Goal: Information Seeking & Learning: Learn about a topic

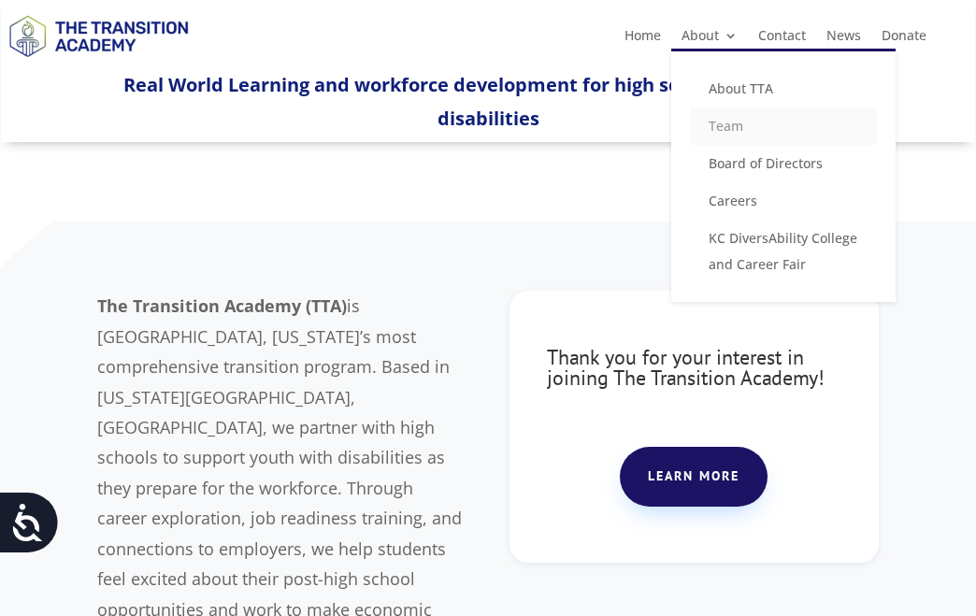
click at [730, 127] on link "Team" at bounding box center [783, 126] width 187 height 37
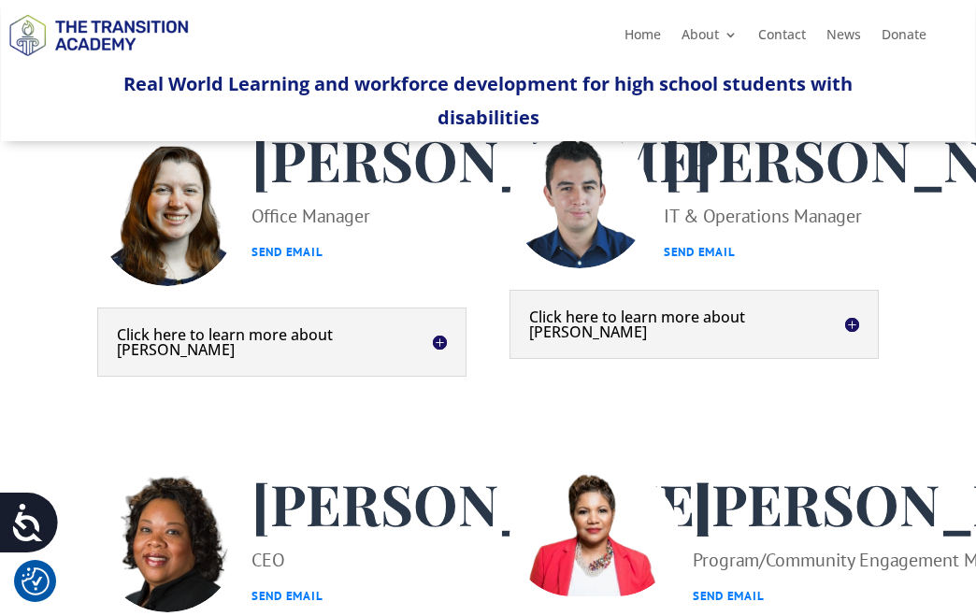
scroll to position [467, 0]
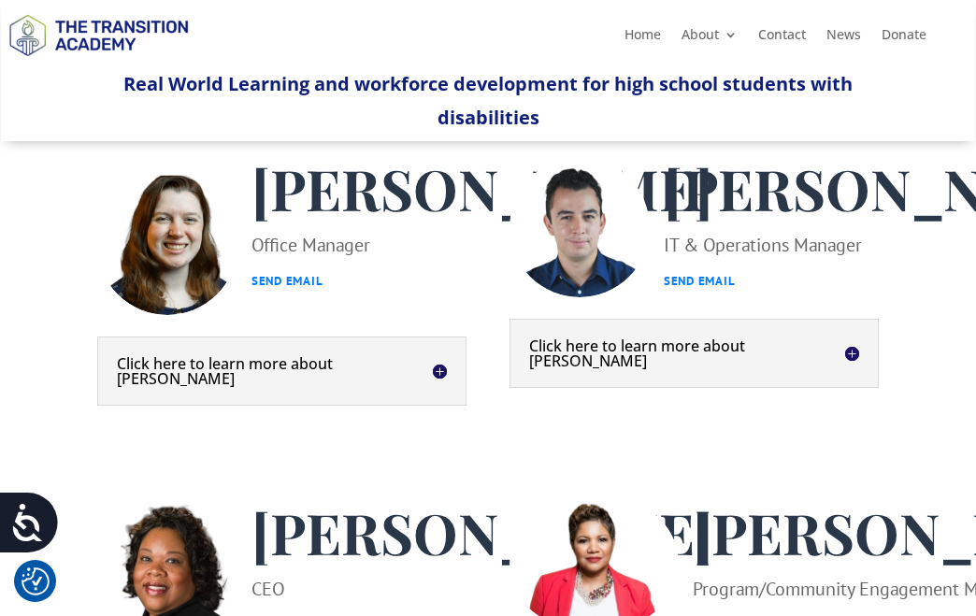
click at [858, 368] on h5 "Click here to learn more about [PERSON_NAME]" at bounding box center [694, 353] width 330 height 30
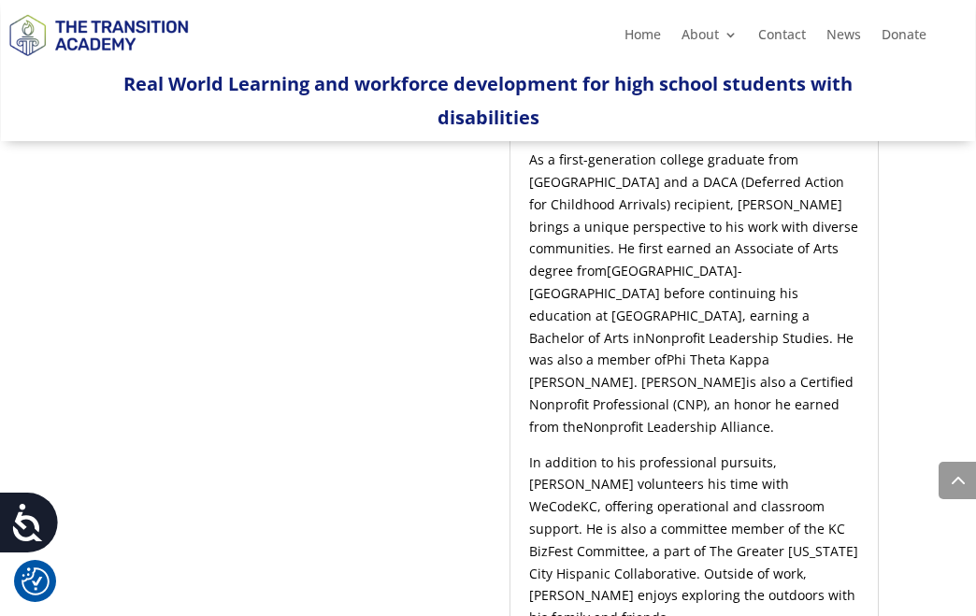
scroll to position [935, 0]
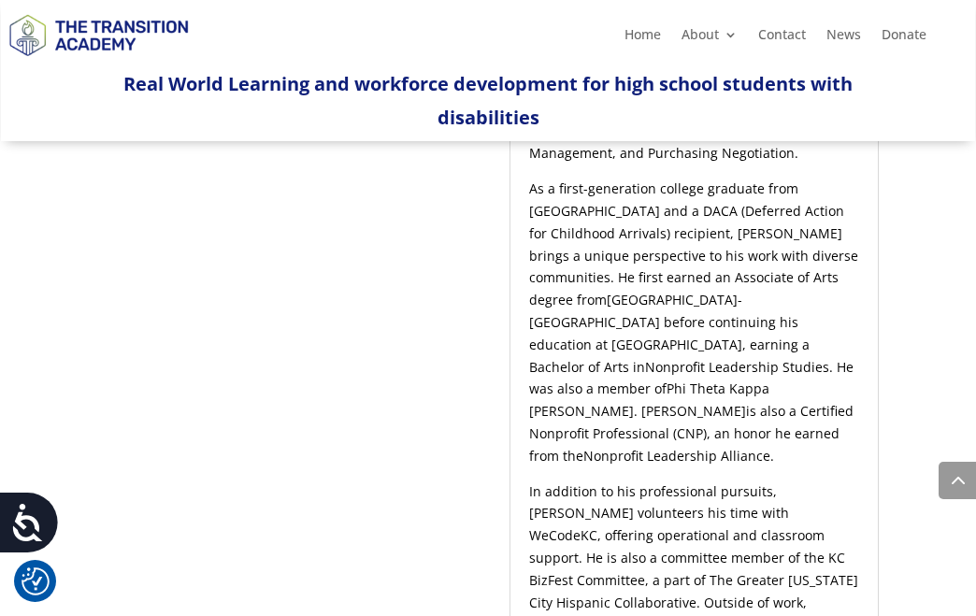
drag, startPoint x: 531, startPoint y: 260, endPoint x: 808, endPoint y: 495, distance: 362.9
click at [808, 480] on p "As a first-generation college graduate from Rockhurst University and a DACA (De…" at bounding box center [694, 329] width 330 height 302
copy p "As a first-generation college graduate from Rockhurst University and a DACA (De…"
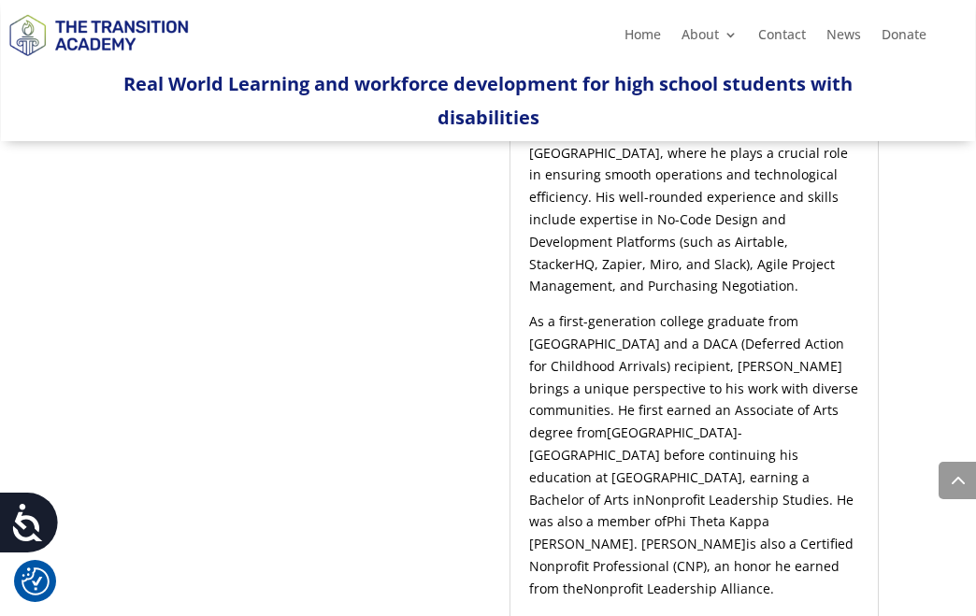
scroll to position [841, 0]
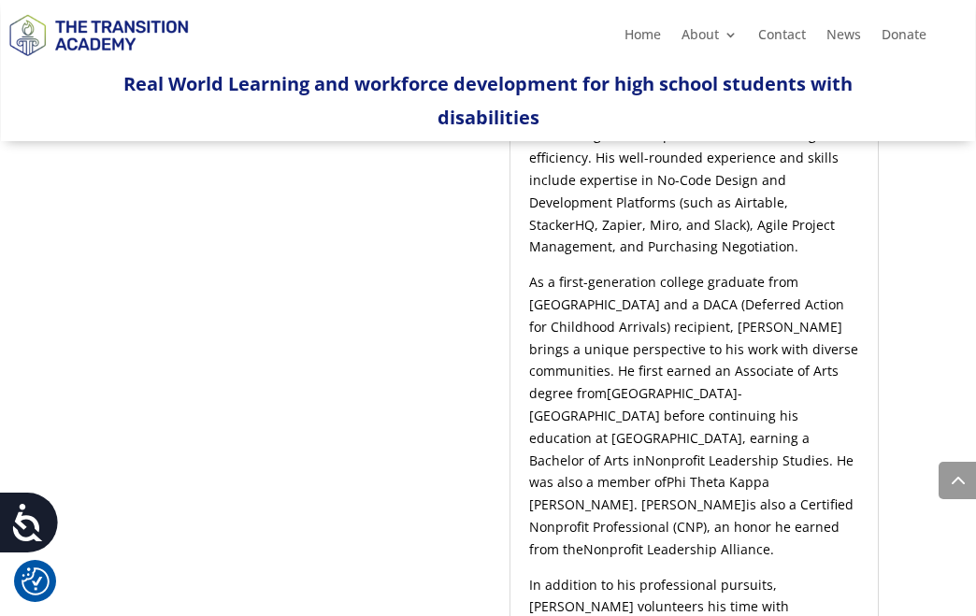
drag, startPoint x: 774, startPoint y: 228, endPoint x: 848, endPoint y: 309, distance: 109.9
click at [848, 271] on p "Jorge Holguin is a community organizer and nonprofit professional deeply commit…" at bounding box center [694, 142] width 330 height 258
copy span "His well-rounded experience and skills include expertise in No-Code Design and …"
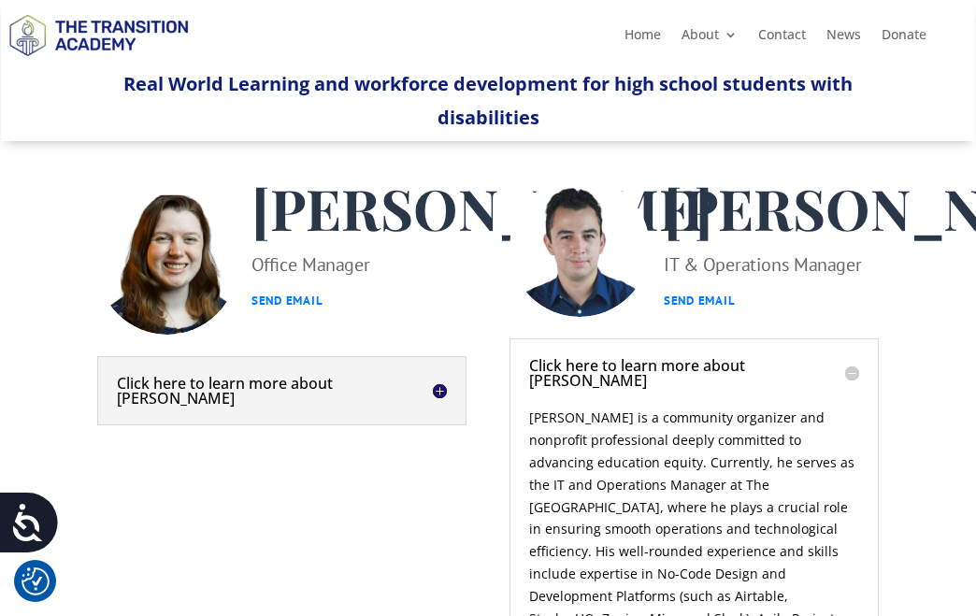
scroll to position [561, 0]
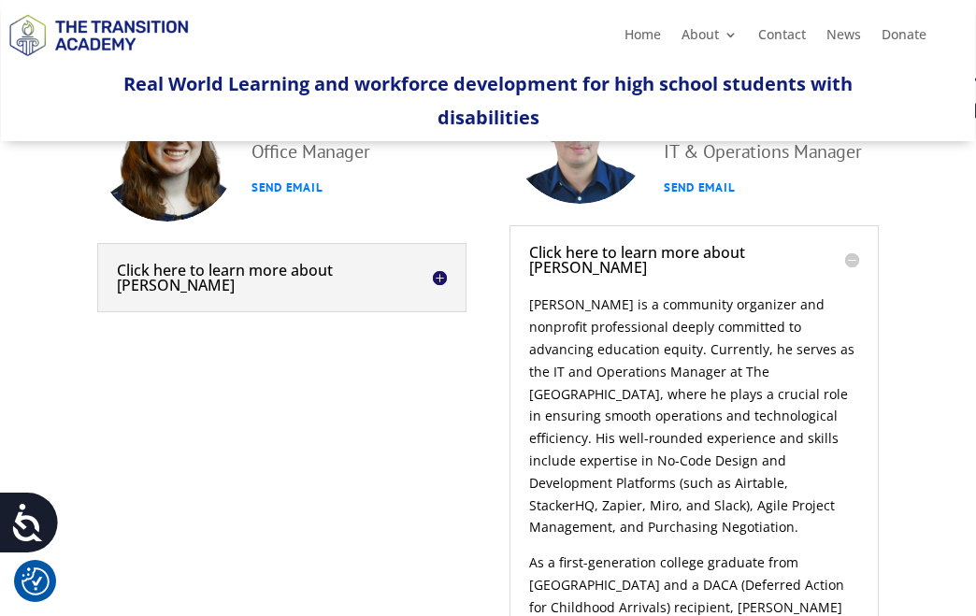
click at [853, 275] on h5 "Click here to learn more about Jorge" at bounding box center [694, 260] width 330 height 30
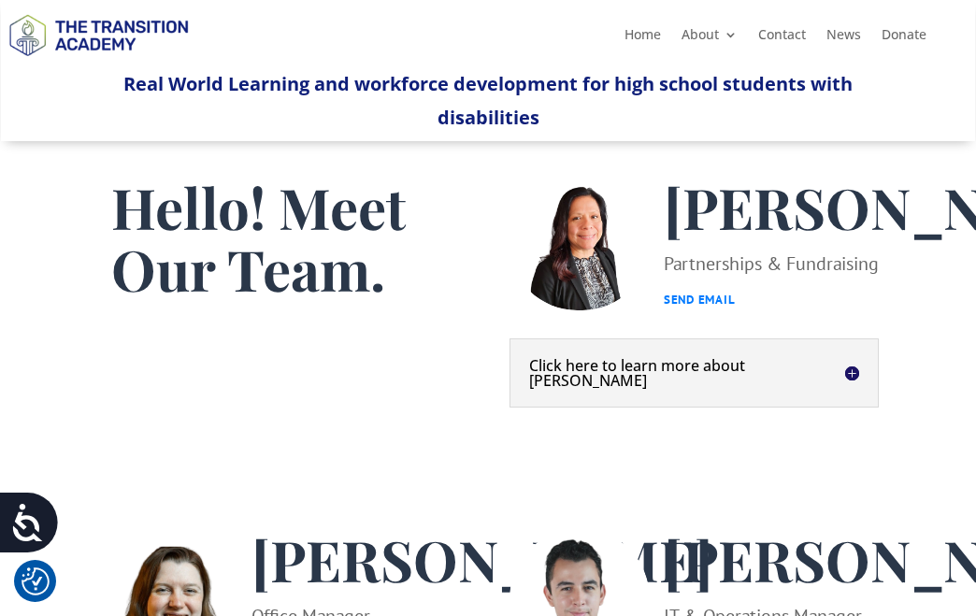
scroll to position [93, 0]
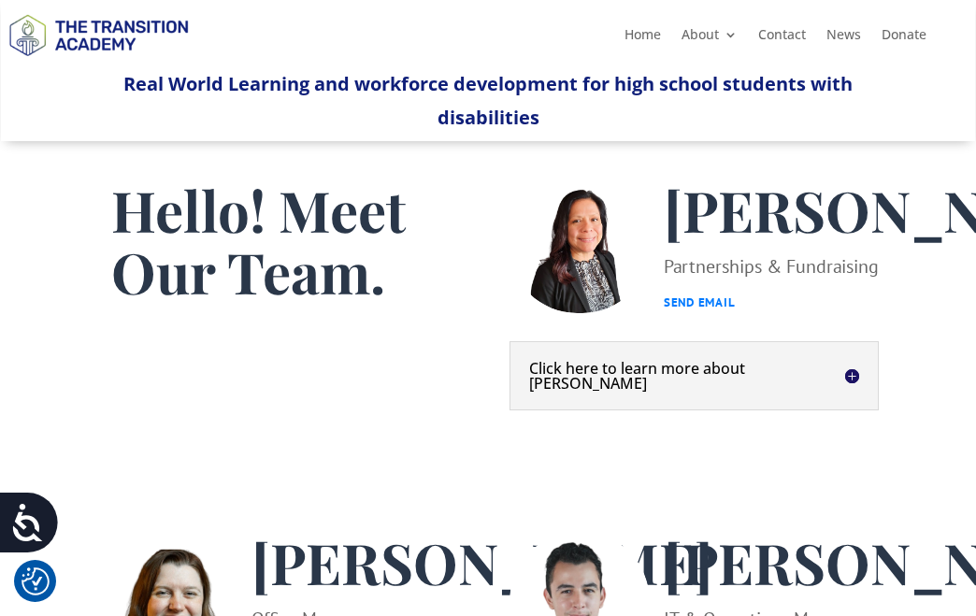
click at [851, 391] on h5 "Click here to learn more about Christina" at bounding box center [694, 376] width 330 height 30
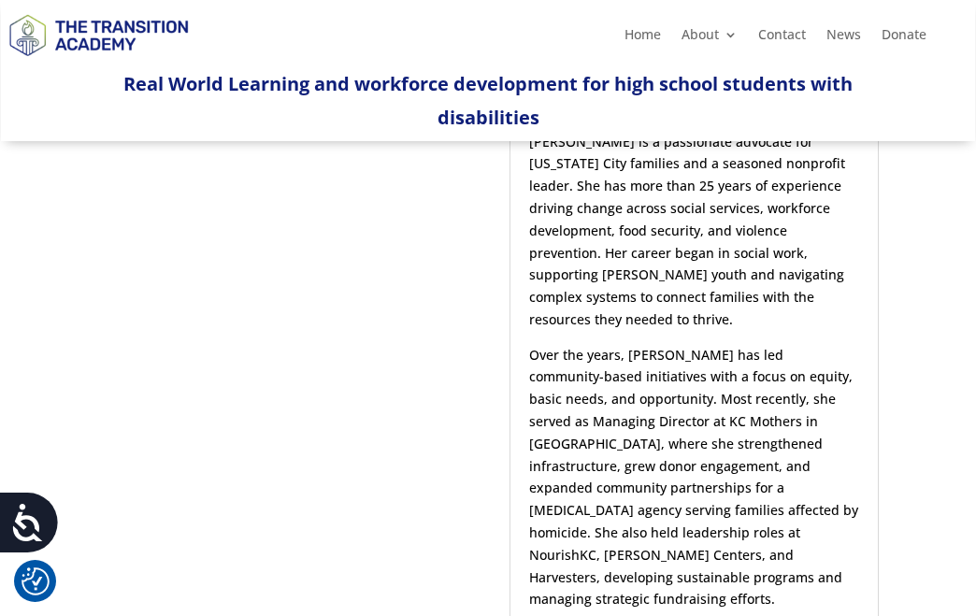
scroll to position [374, 0]
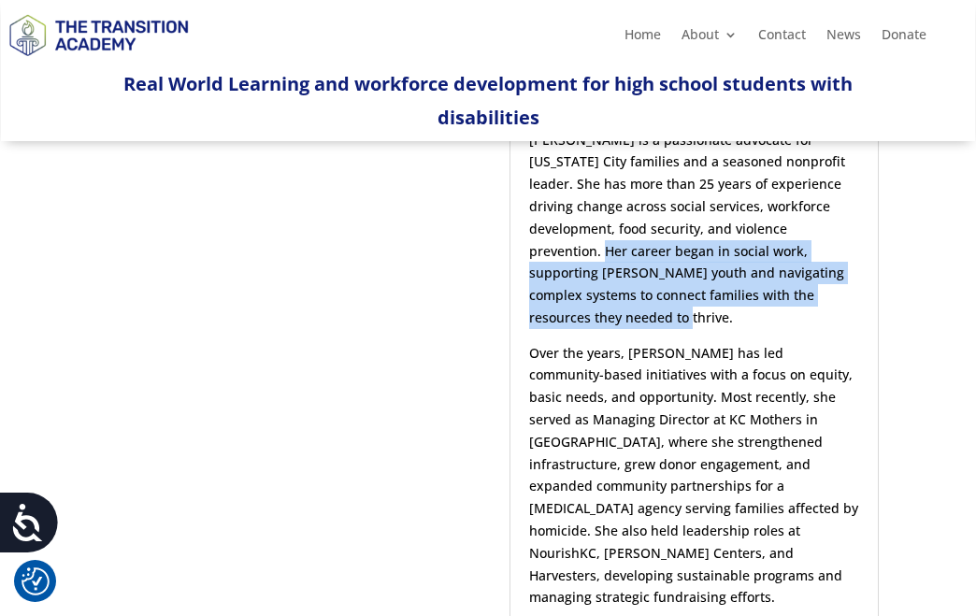
drag, startPoint x: 529, startPoint y: 294, endPoint x: 841, endPoint y: 338, distance: 315.4
click at [841, 338] on p "Christina Esteban is a passionate advocate for Kansas City families and a seaso…" at bounding box center [694, 235] width 330 height 213
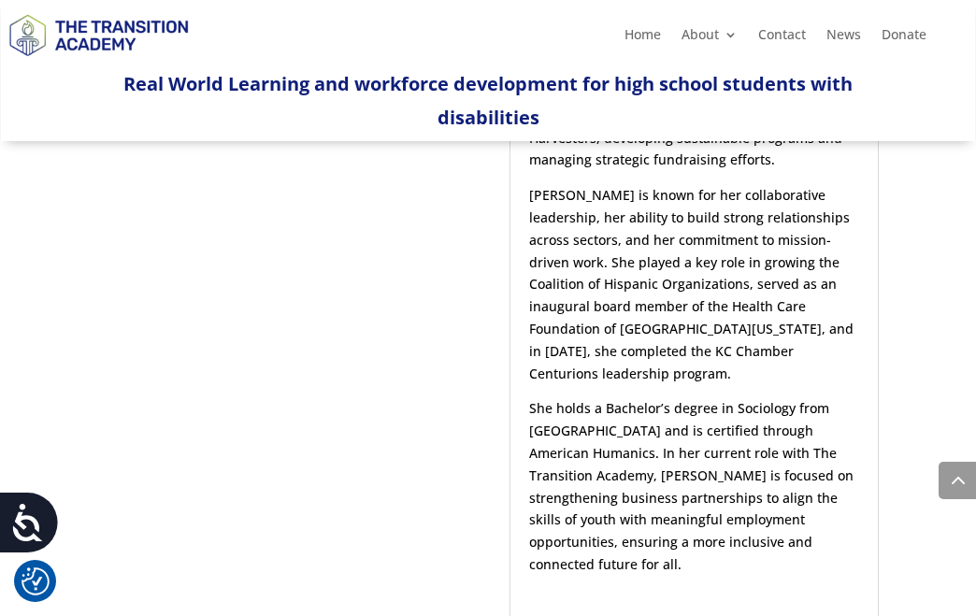
scroll to position [935, 0]
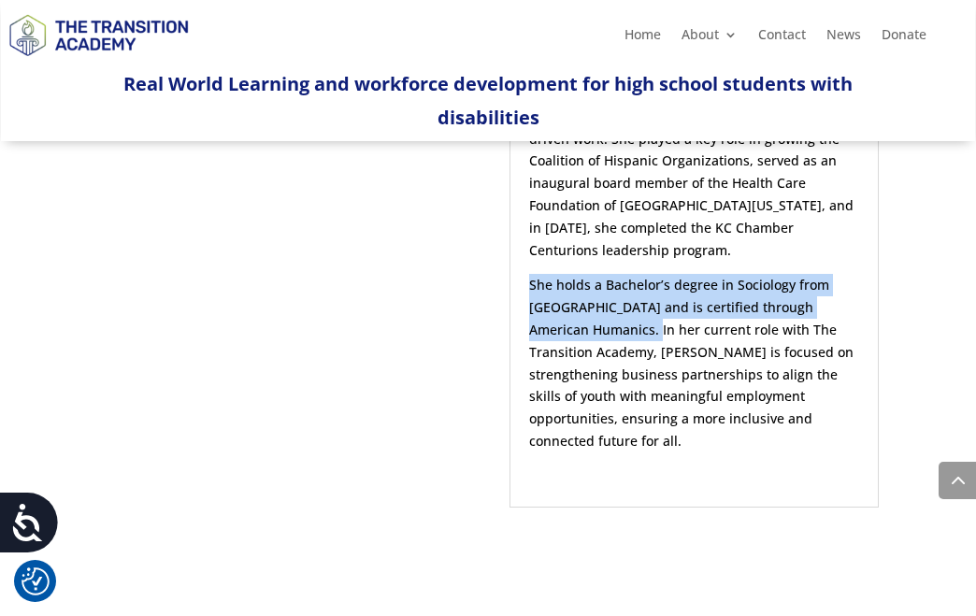
drag, startPoint x: 529, startPoint y: 264, endPoint x: 597, endPoint y: 305, distance: 79.7
click at [597, 305] on p "She holds a Bachelor’s degree in Sociology from Rockhurst College and is certif…" at bounding box center [694, 369] width 330 height 191
copy p "She holds a Bachelor’s degree in Sociology from Rockhurst College and is certif…"
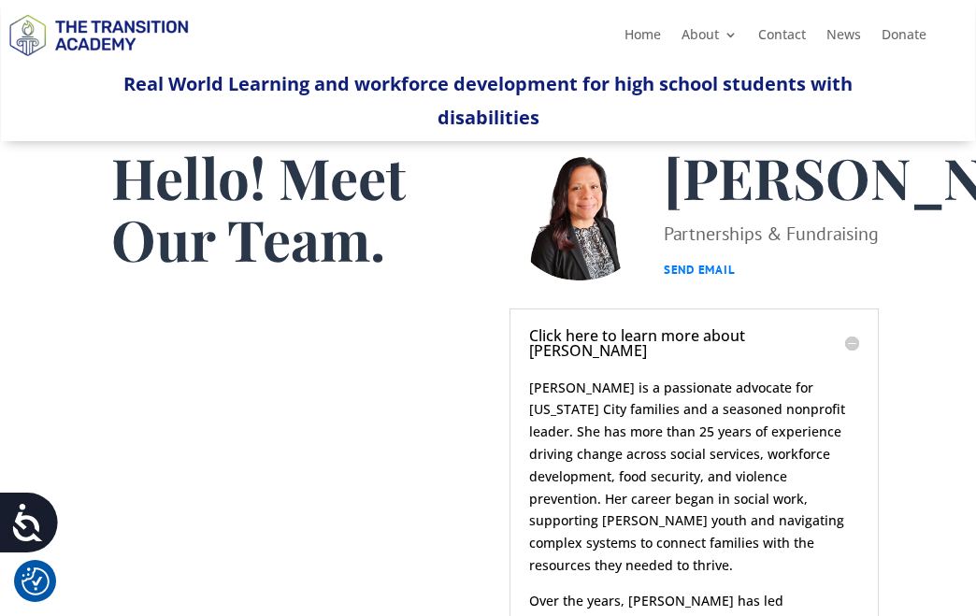
scroll to position [0, 0]
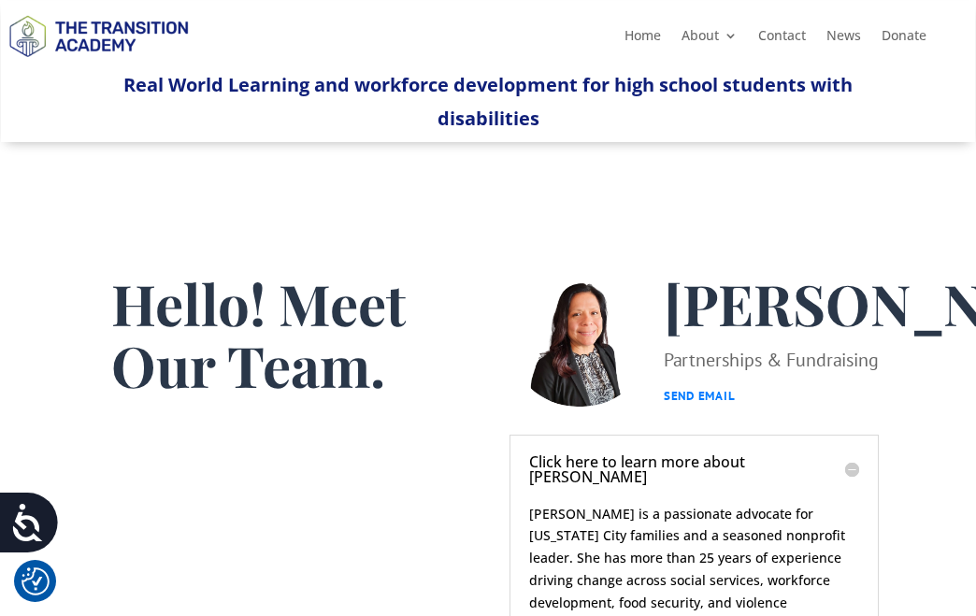
click at [856, 484] on h5 "Click here to learn more about Christina" at bounding box center [694, 469] width 330 height 30
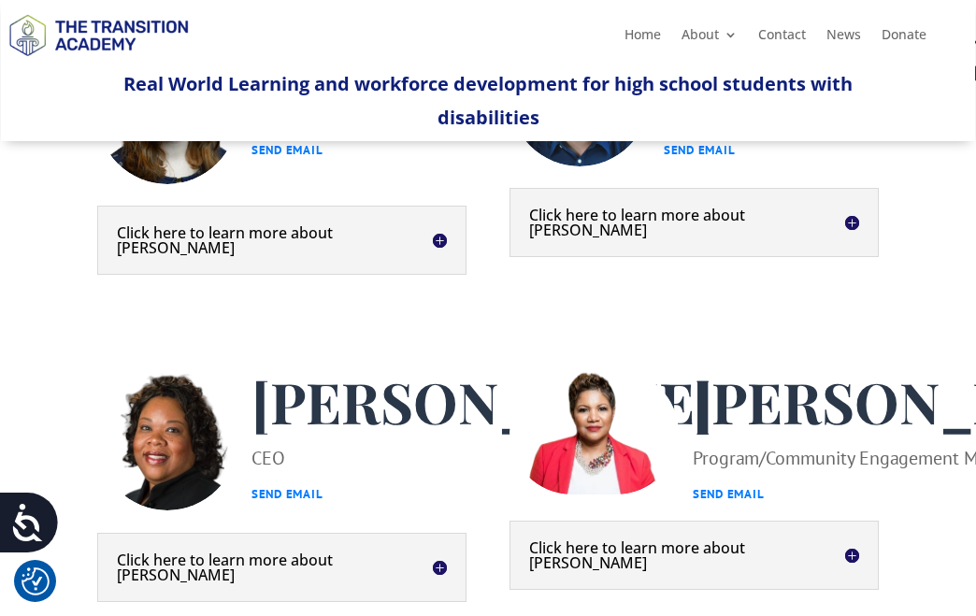
scroll to position [561, 0]
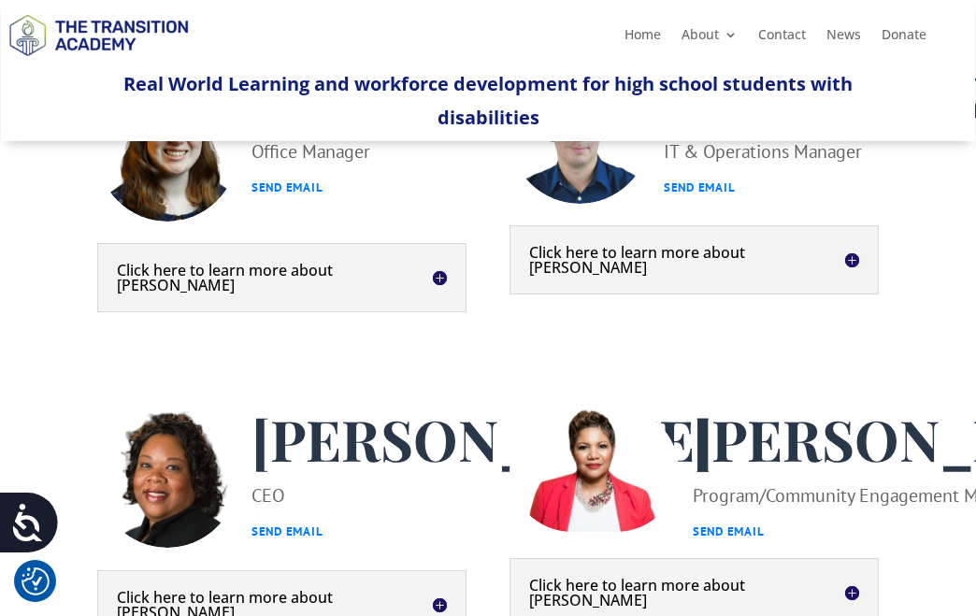
click at [441, 293] on h5 "Click here to learn more about Heather" at bounding box center [282, 278] width 330 height 30
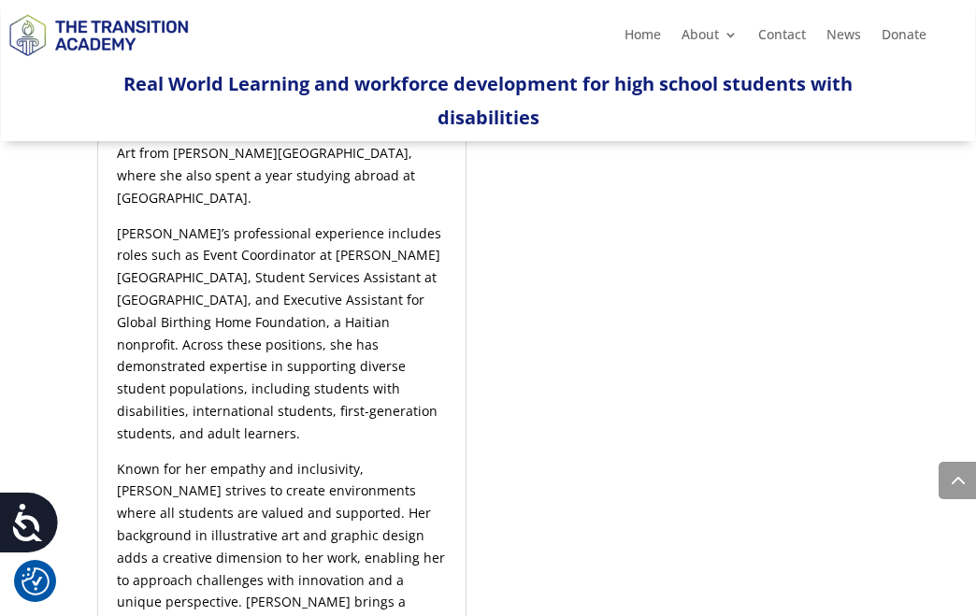
scroll to position [748, 0]
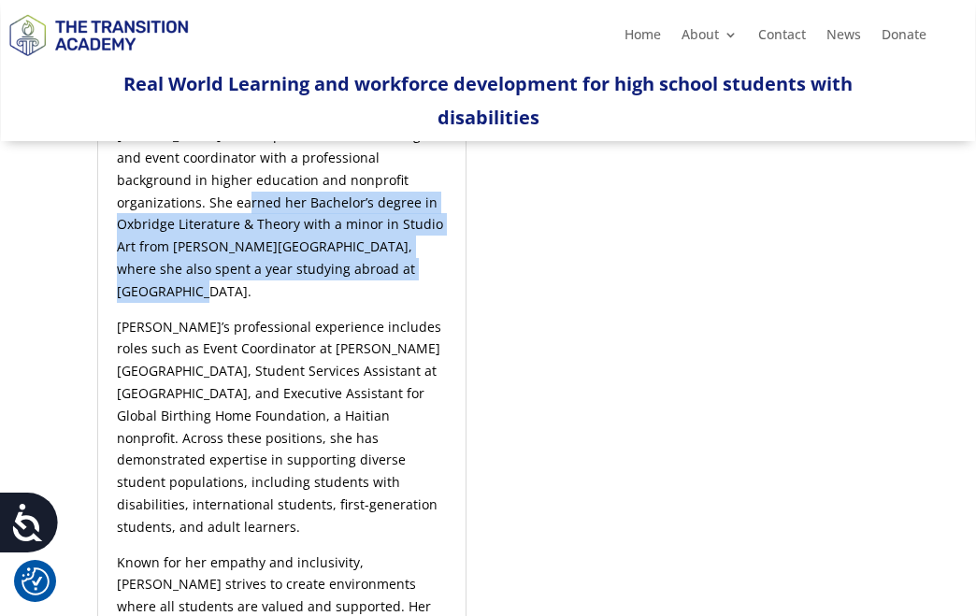
drag, startPoint x: 233, startPoint y: 275, endPoint x: 398, endPoint y: 345, distance: 179.7
click at [398, 315] on p "Heather Jackson is an experienced office manager and event coordinator with a p…" at bounding box center [282, 219] width 330 height 191
copy span "earned her Bachelor’s degree in Oxbridge Literature & Theory with a minor in St…"
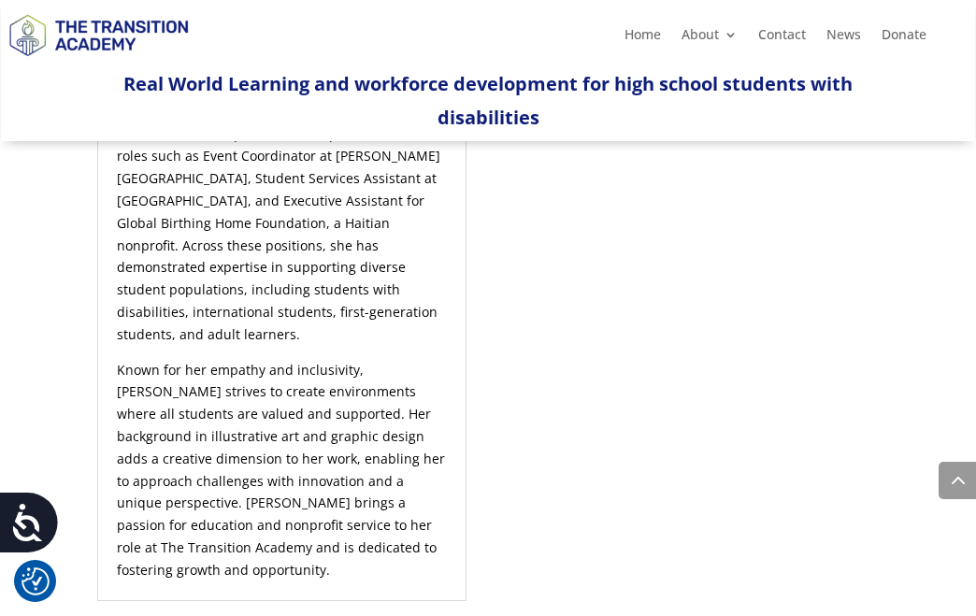
scroll to position [1028, 0]
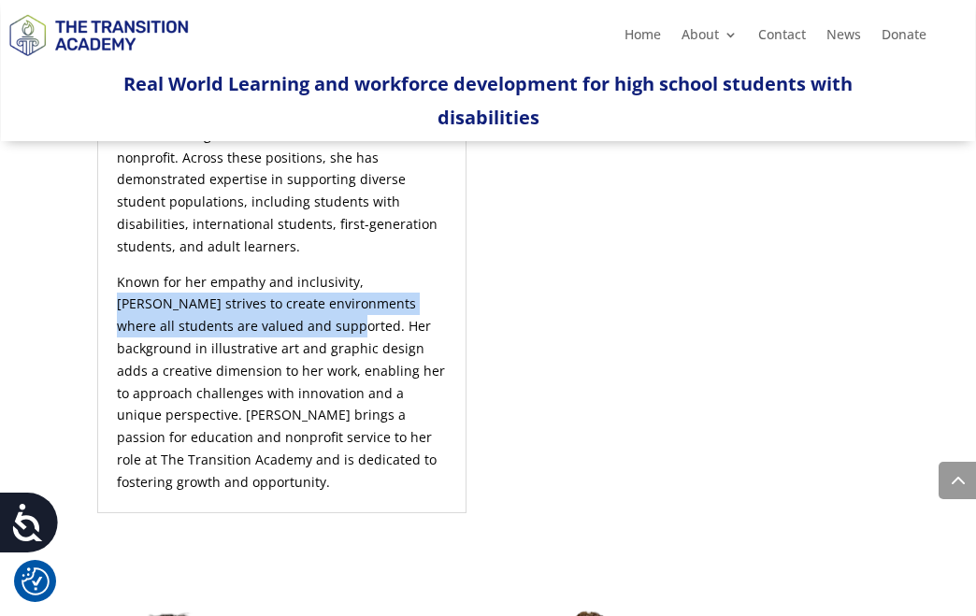
drag, startPoint x: 358, startPoint y: 332, endPoint x: 256, endPoint y: 378, distance: 111.7
click at [256, 378] on span "Known for her empathy and inclusivity, Heather strives to create environments w…" at bounding box center [281, 382] width 328 height 218
copy span "Heather strives to create environments where all students are valued and suppor…"
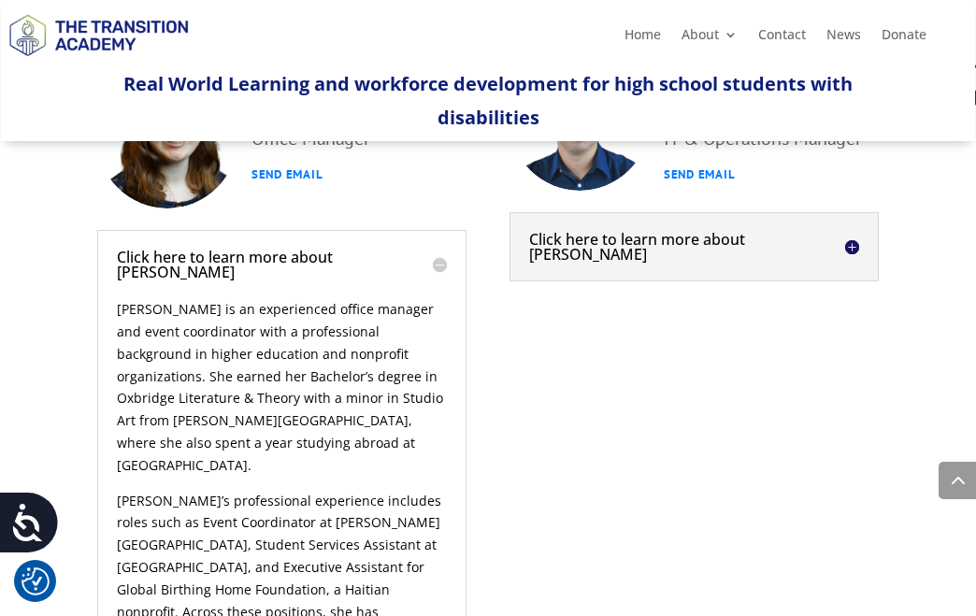
scroll to position [561, 0]
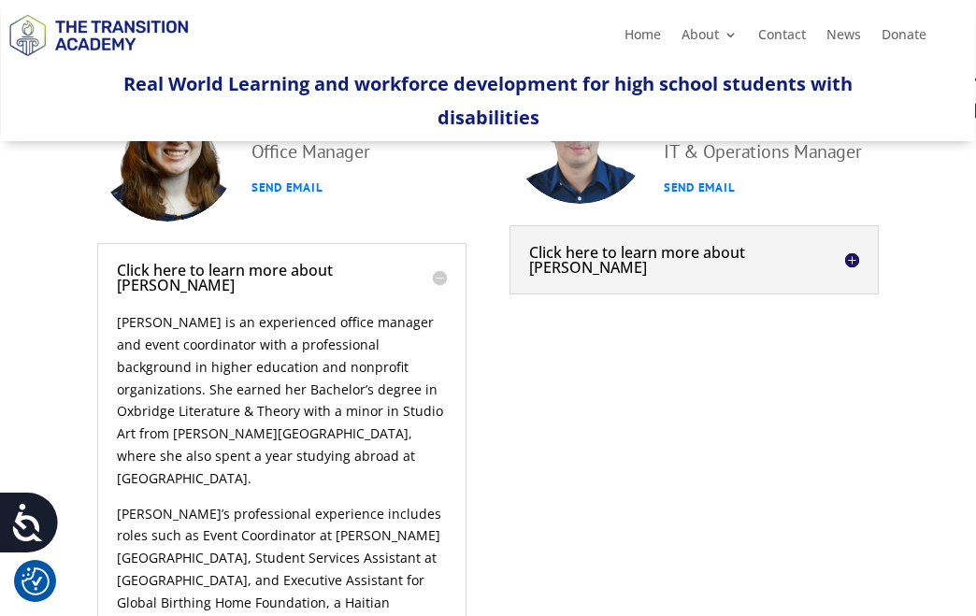
click at [447, 293] on h5 "Click here to learn more about Heather" at bounding box center [282, 278] width 330 height 30
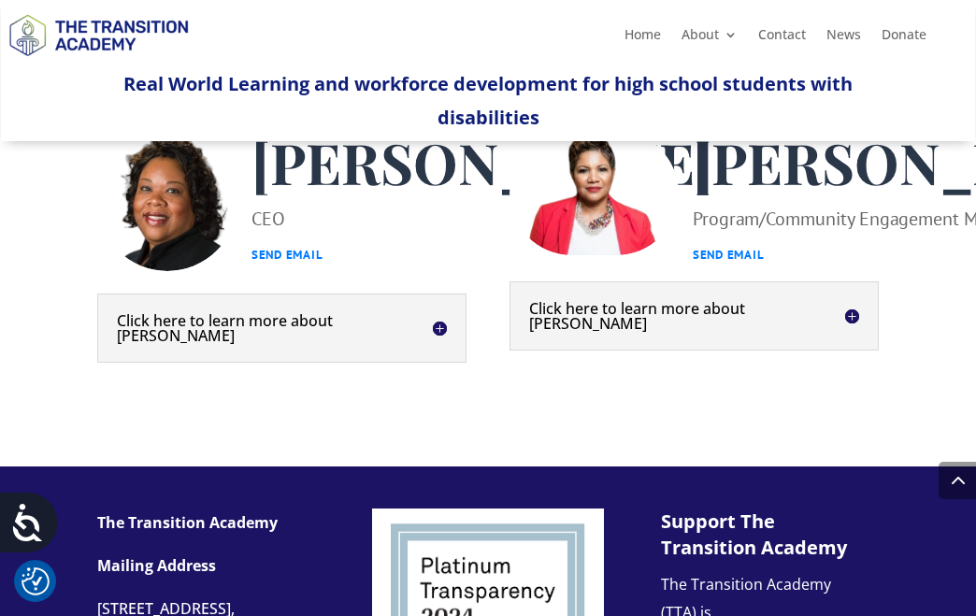
scroll to position [841, 0]
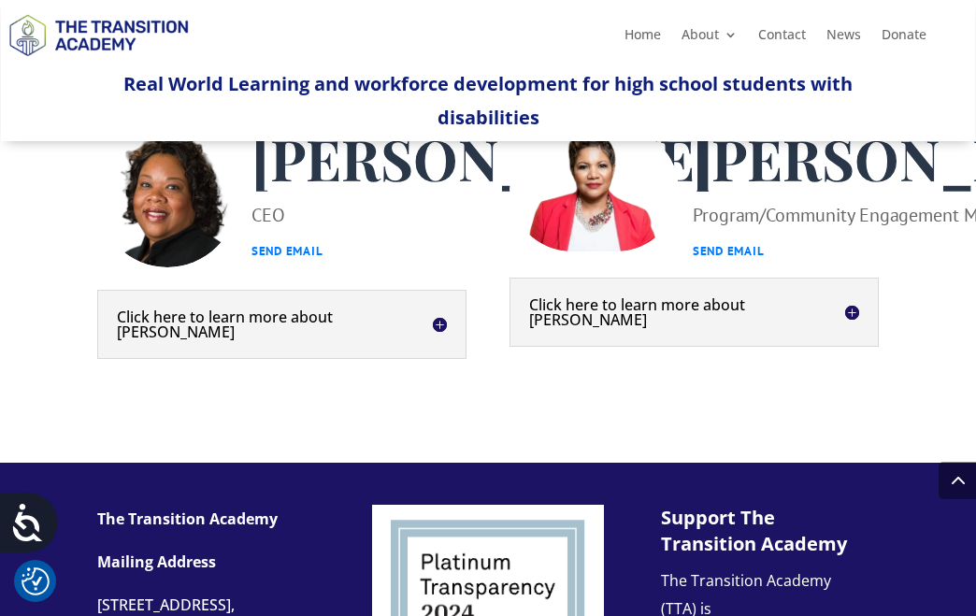
click at [447, 339] on h5 "Click here to learn more about Kim" at bounding box center [282, 324] width 330 height 30
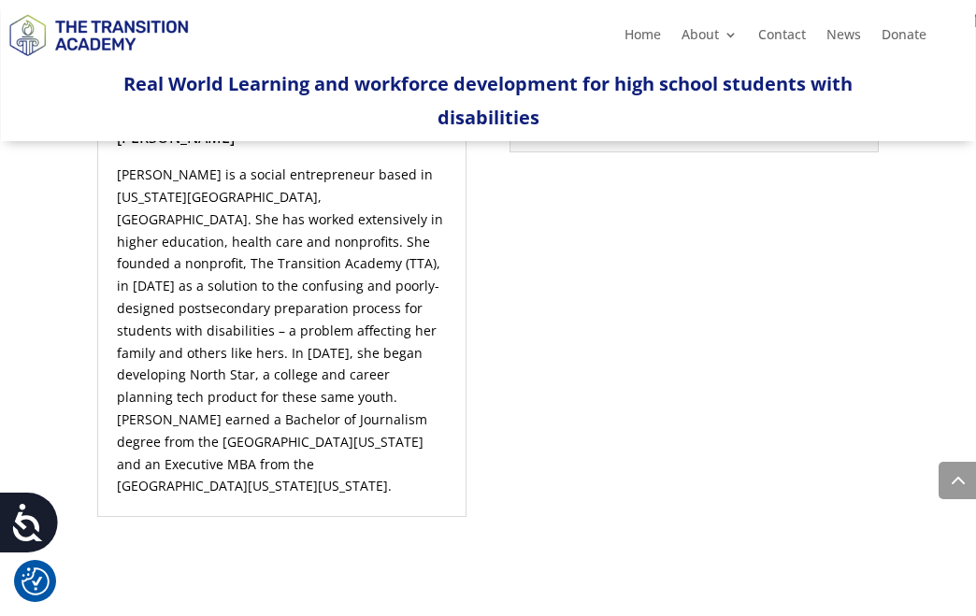
scroll to position [1122, 0]
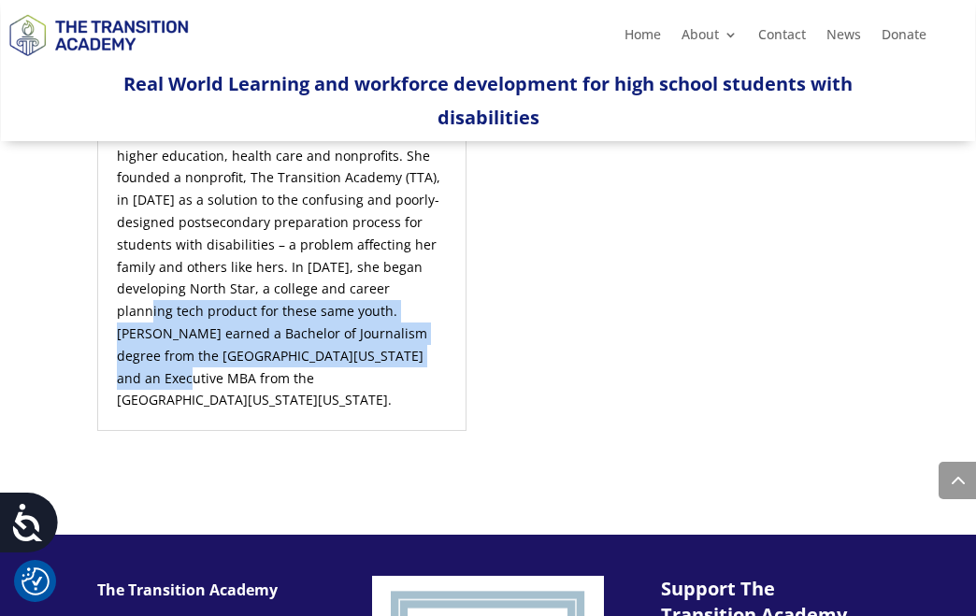
drag, startPoint x: 234, startPoint y: 408, endPoint x: 248, endPoint y: 469, distance: 63.3
click at [248, 411] on p "Kim Riley is a social entrepreneur based in Kansas City, MO. She has worked ext…" at bounding box center [282, 245] width 330 height 334
copy span "Kim earned a Bachelor of Journalism degree from the University of Missouri and …"
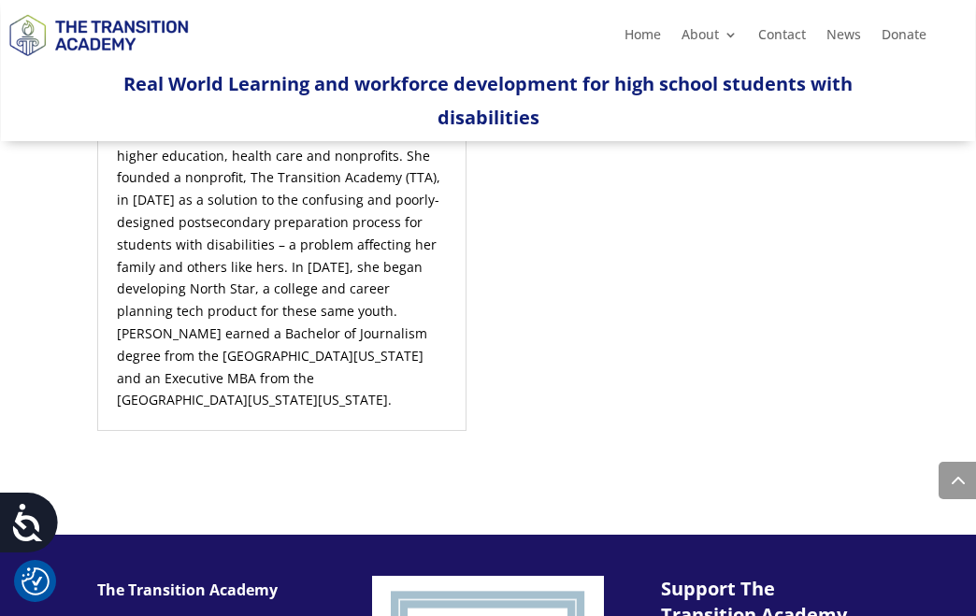
click at [438, 59] on h5 "Click here to learn more about Kim" at bounding box center [282, 44] width 330 height 30
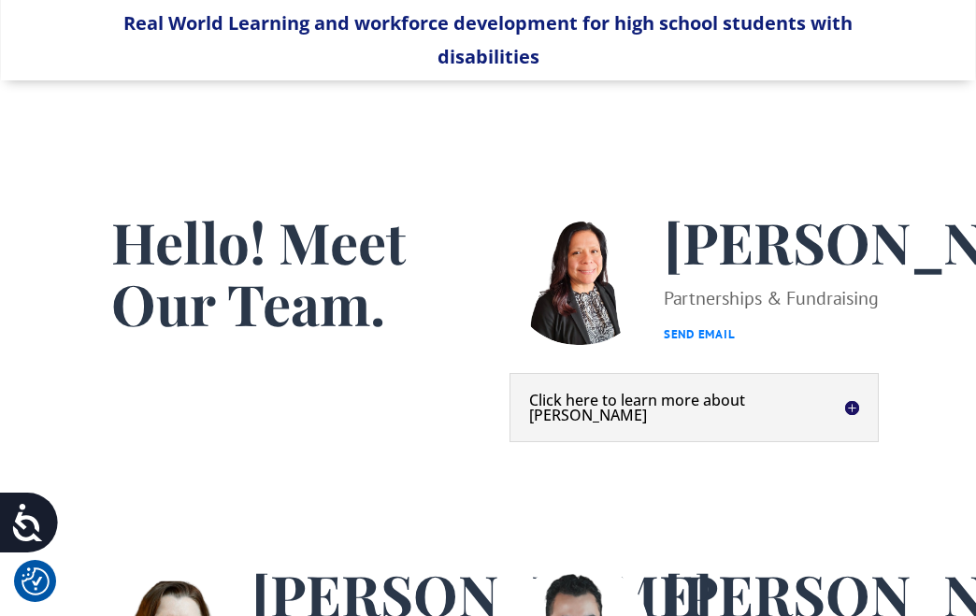
scroll to position [0, 0]
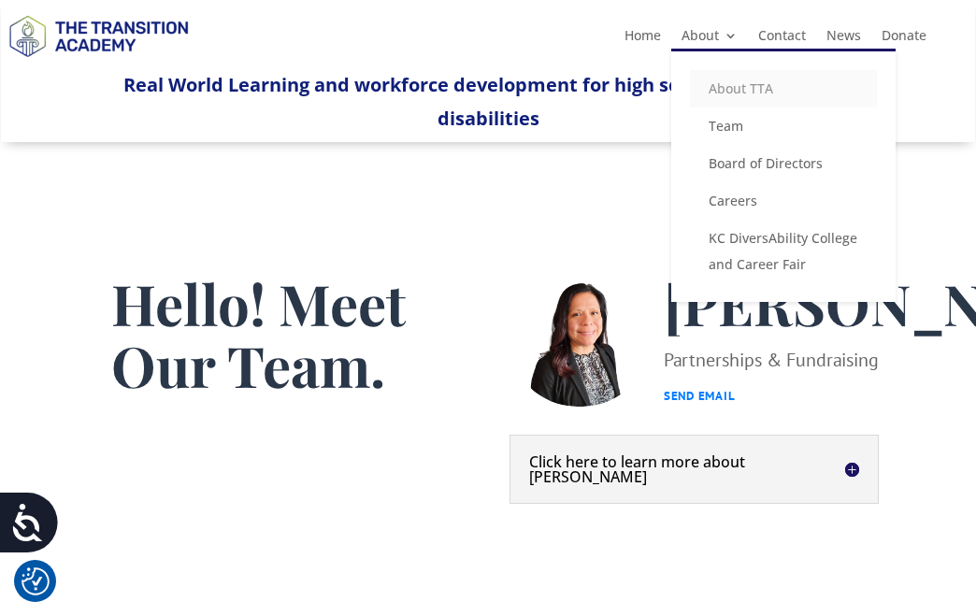
click at [734, 86] on link "About TTA" at bounding box center [783, 88] width 187 height 37
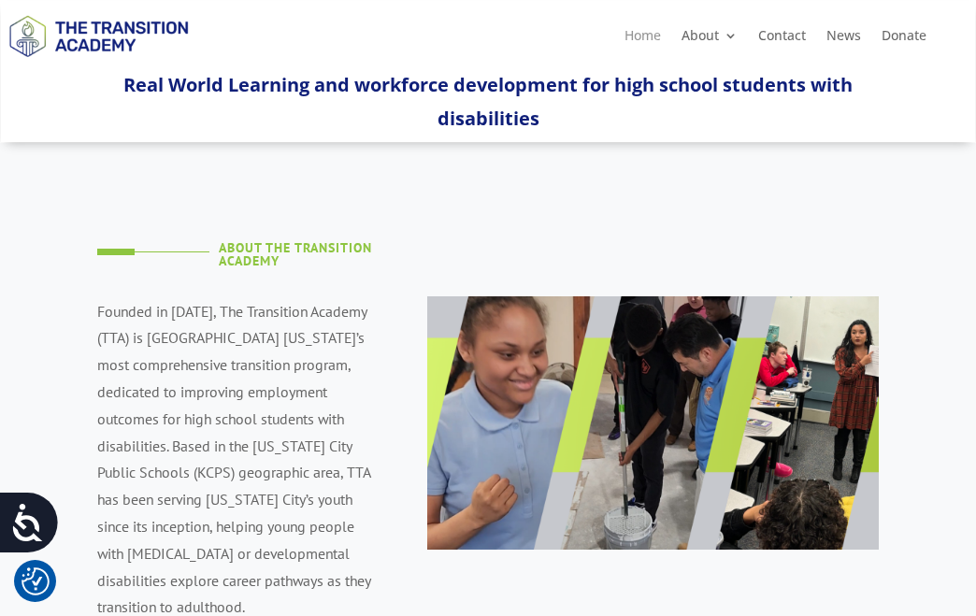
click at [634, 33] on link "Home" at bounding box center [643, 39] width 36 height 21
